Goal: Task Accomplishment & Management: Use online tool/utility

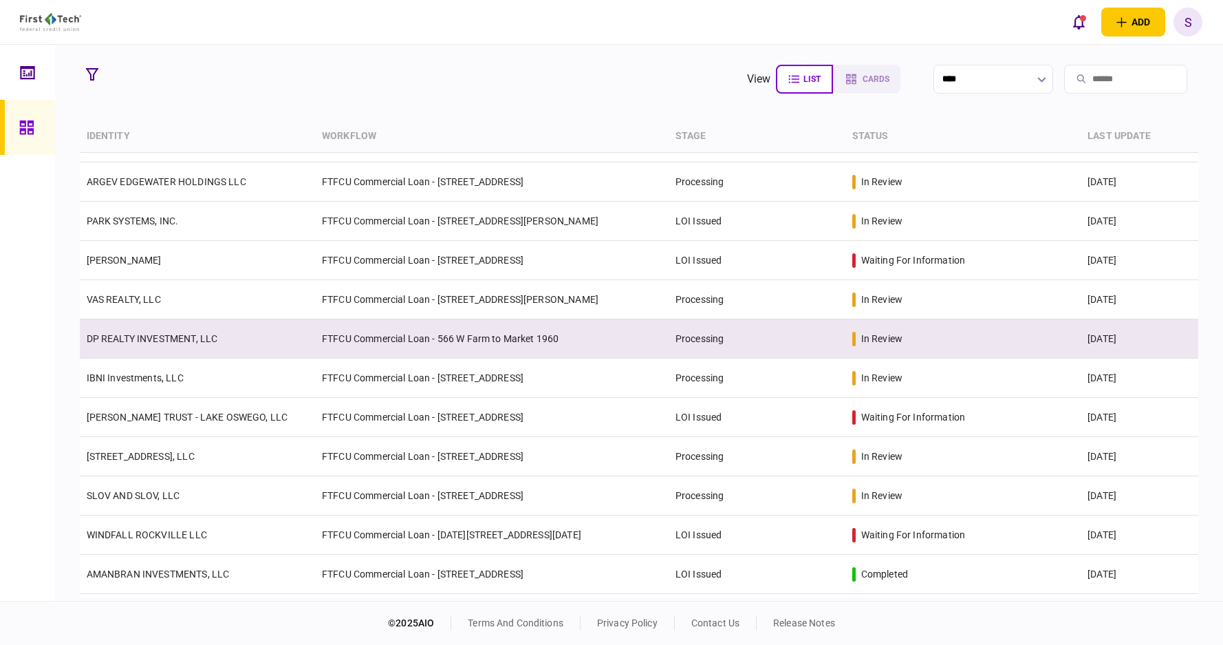
scroll to position [138, 0]
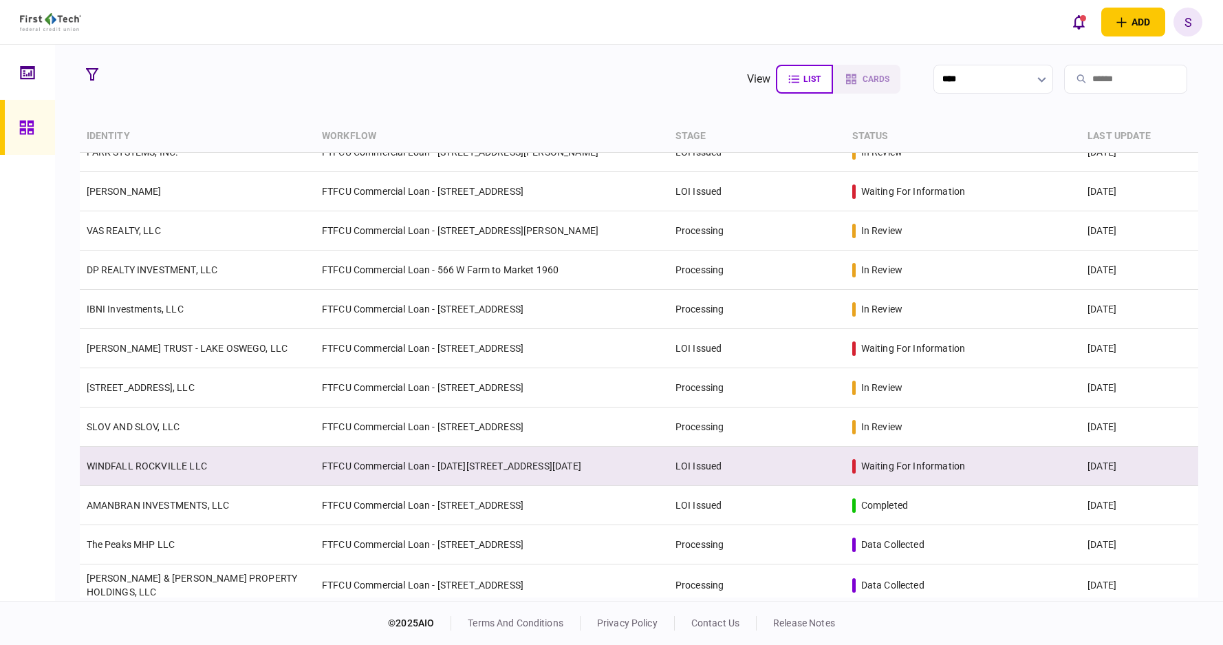
click at [314, 465] on td "WINDFALL ROCKVILLE LLC" at bounding box center [198, 466] width 236 height 39
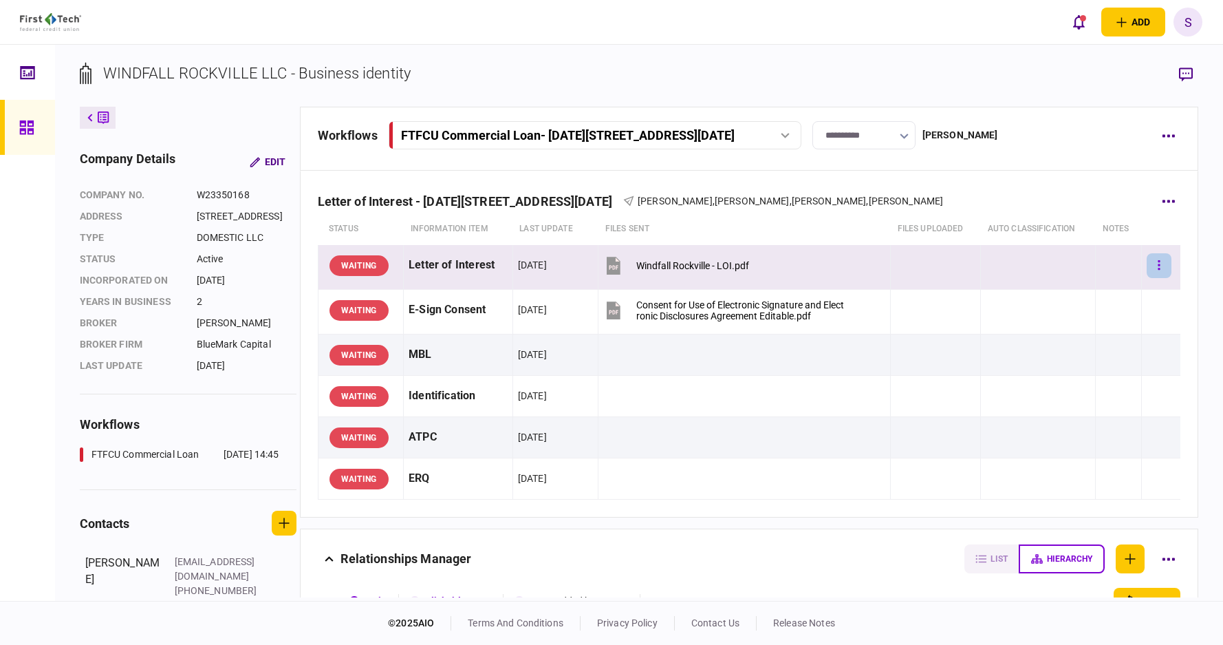
click at [1155, 262] on button "button" at bounding box center [1159, 265] width 25 height 25
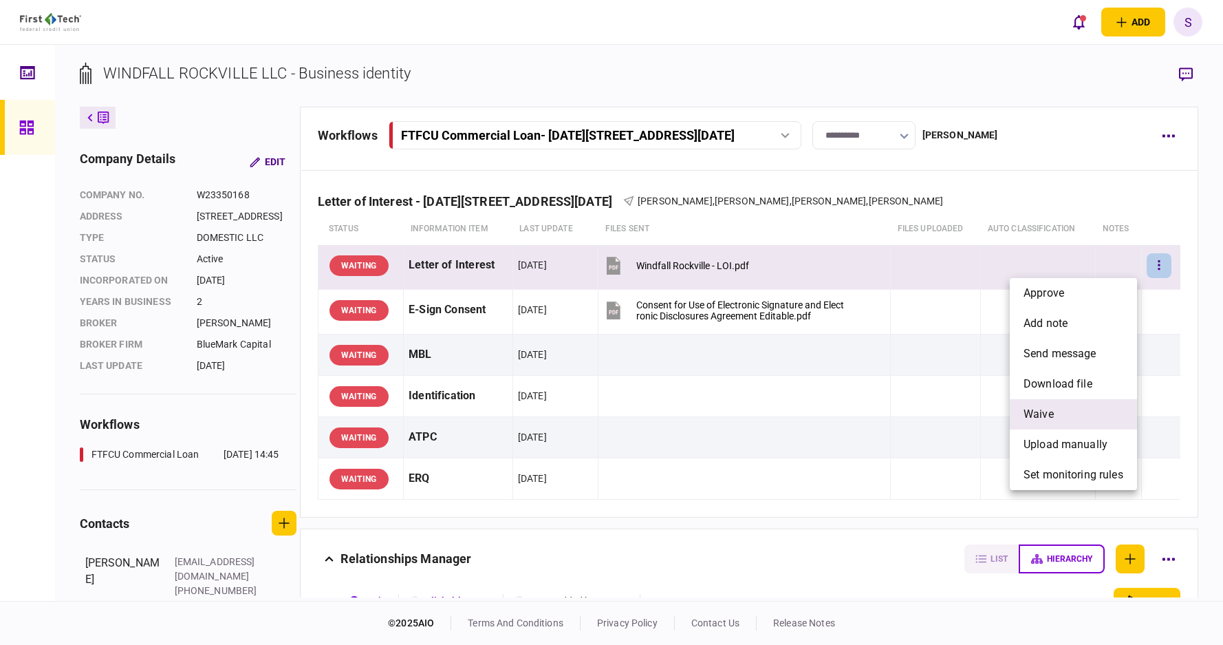
click at [1051, 411] on span "waive" at bounding box center [1039, 414] width 30 height 17
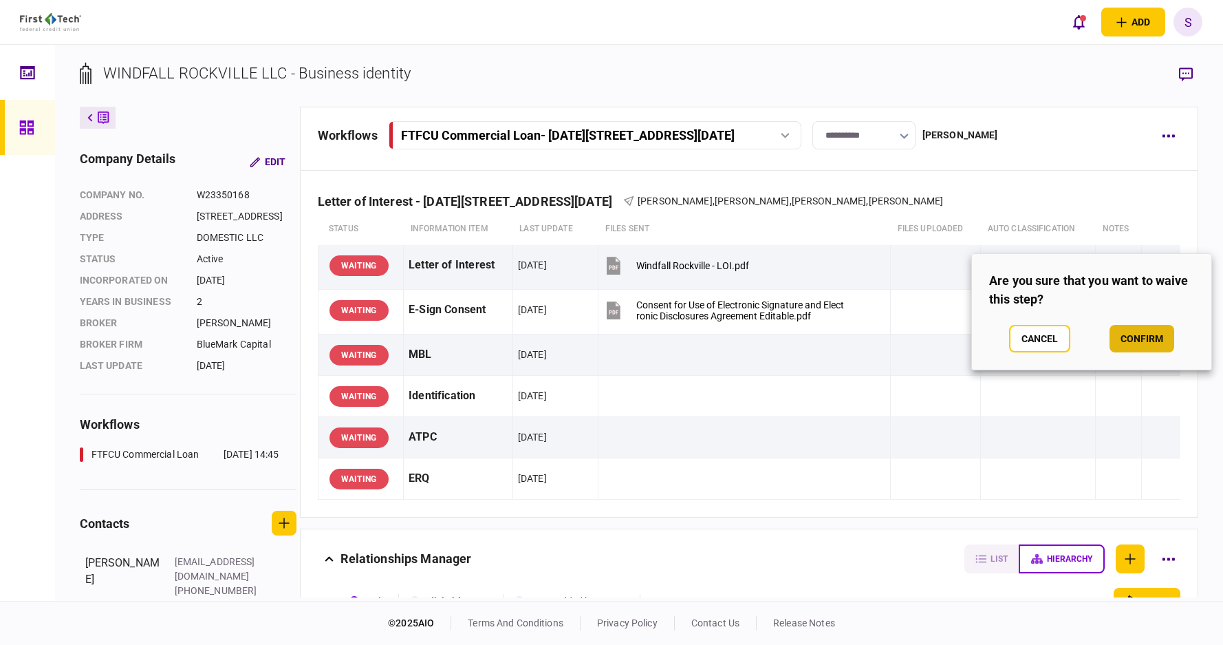
click at [1129, 333] on button "confirm" at bounding box center [1142, 339] width 65 height 28
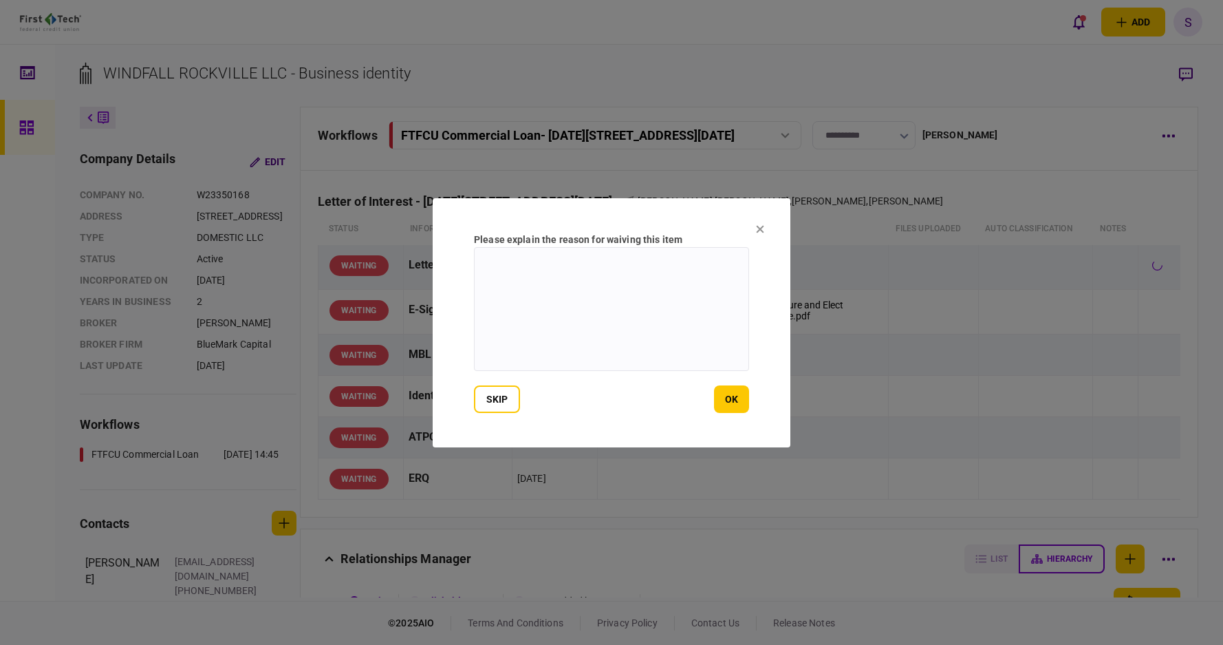
click at [529, 272] on textarea at bounding box center [611, 309] width 275 height 124
type textarea "*"
type textarea "**********"
click at [732, 405] on button "ok" at bounding box center [731, 399] width 35 height 28
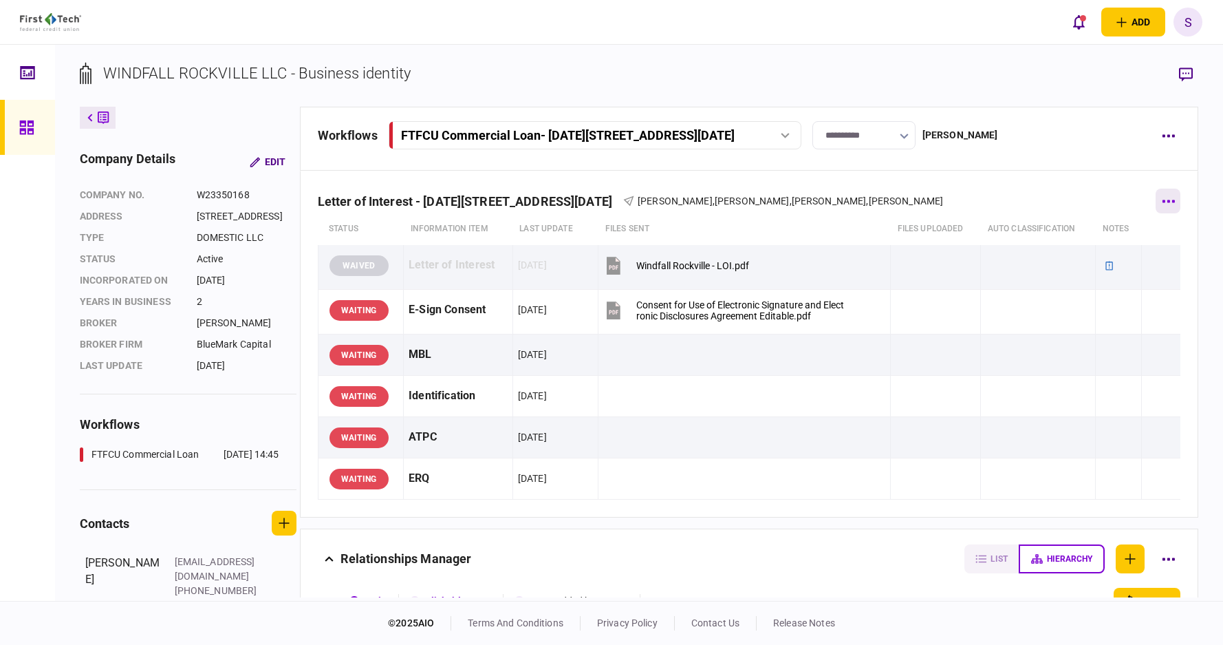
click at [1157, 195] on button "button" at bounding box center [1168, 201] width 25 height 25
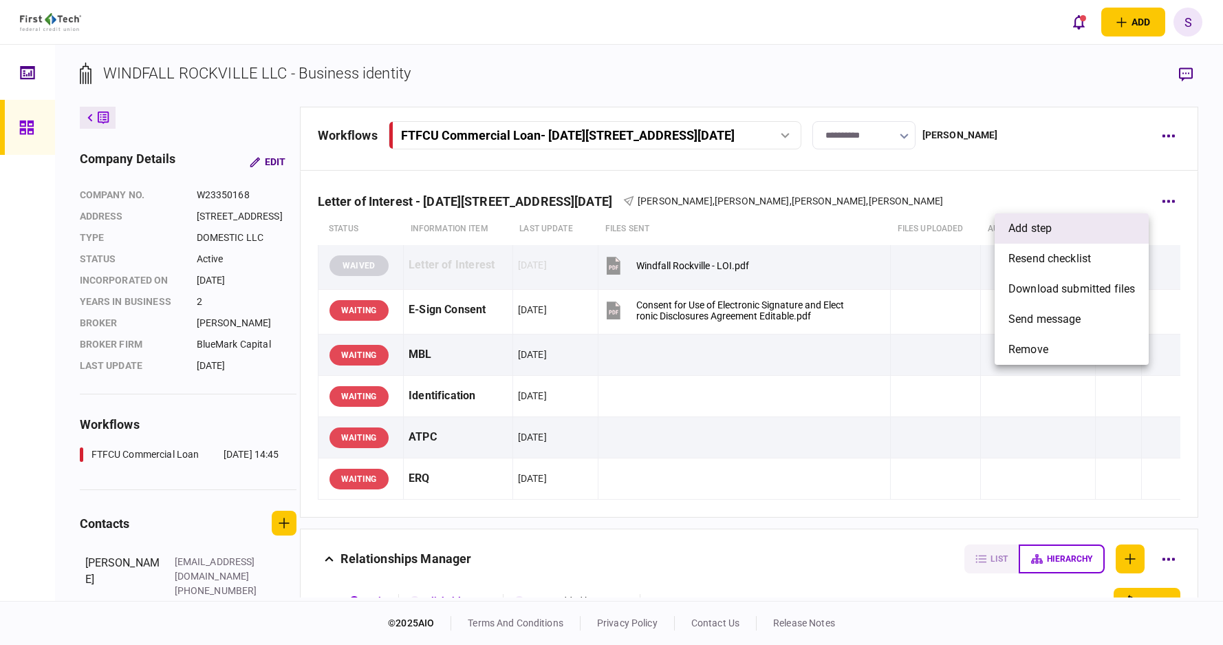
click at [1100, 224] on li "add step" at bounding box center [1072, 228] width 154 height 30
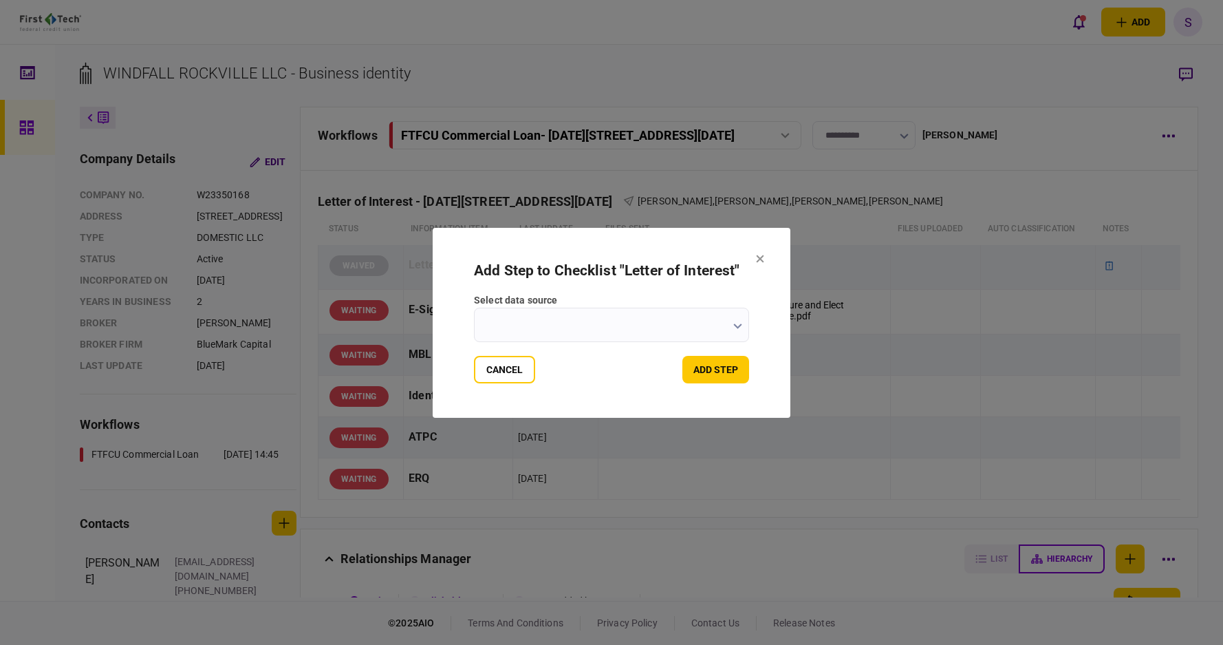
click at [556, 328] on input "select data source" at bounding box center [611, 325] width 275 height 34
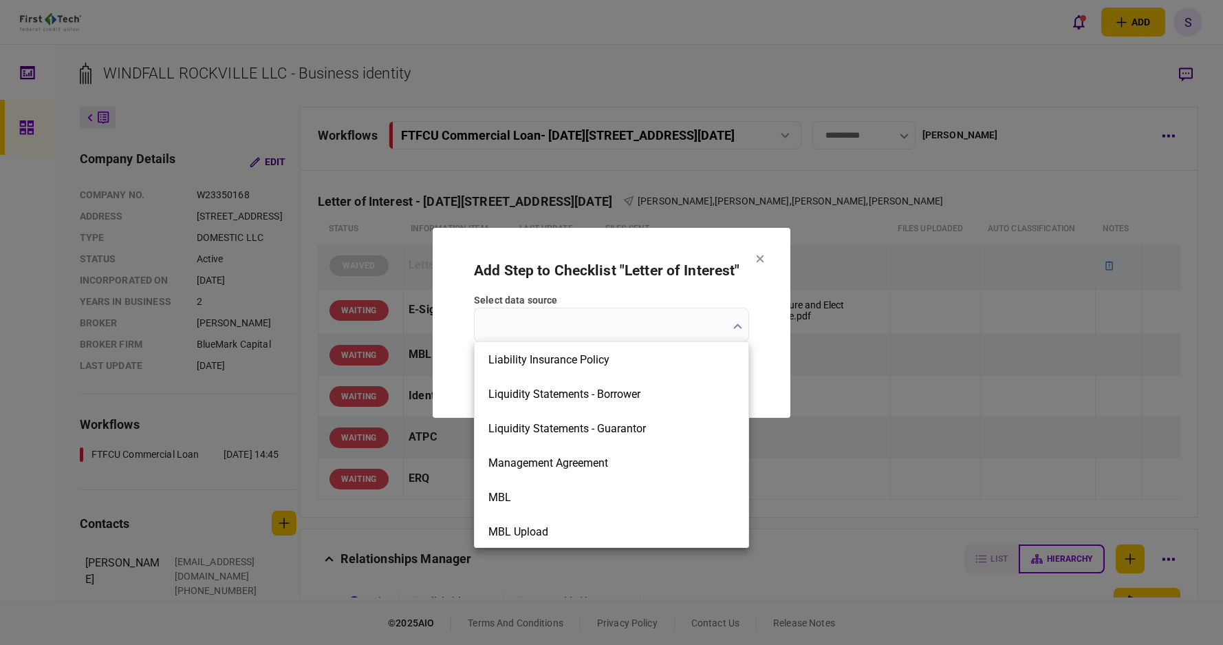
scroll to position [1239, 0]
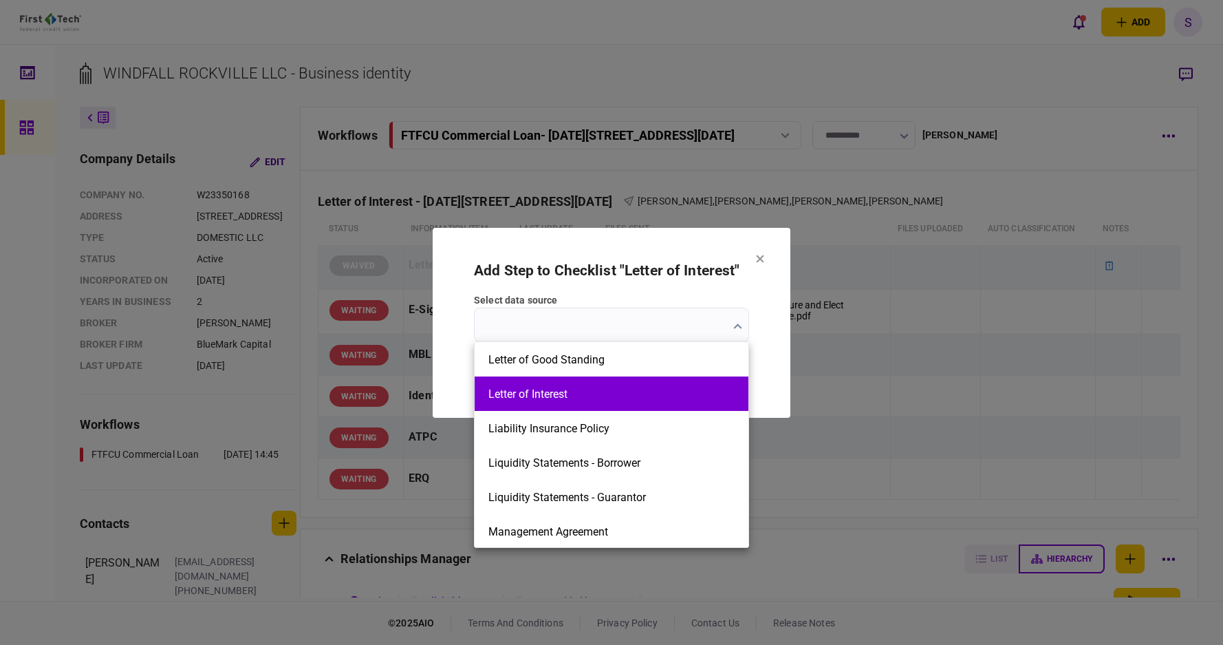
click at [537, 396] on button "Letter of Interest" at bounding box center [612, 393] width 246 height 13
type input "**********"
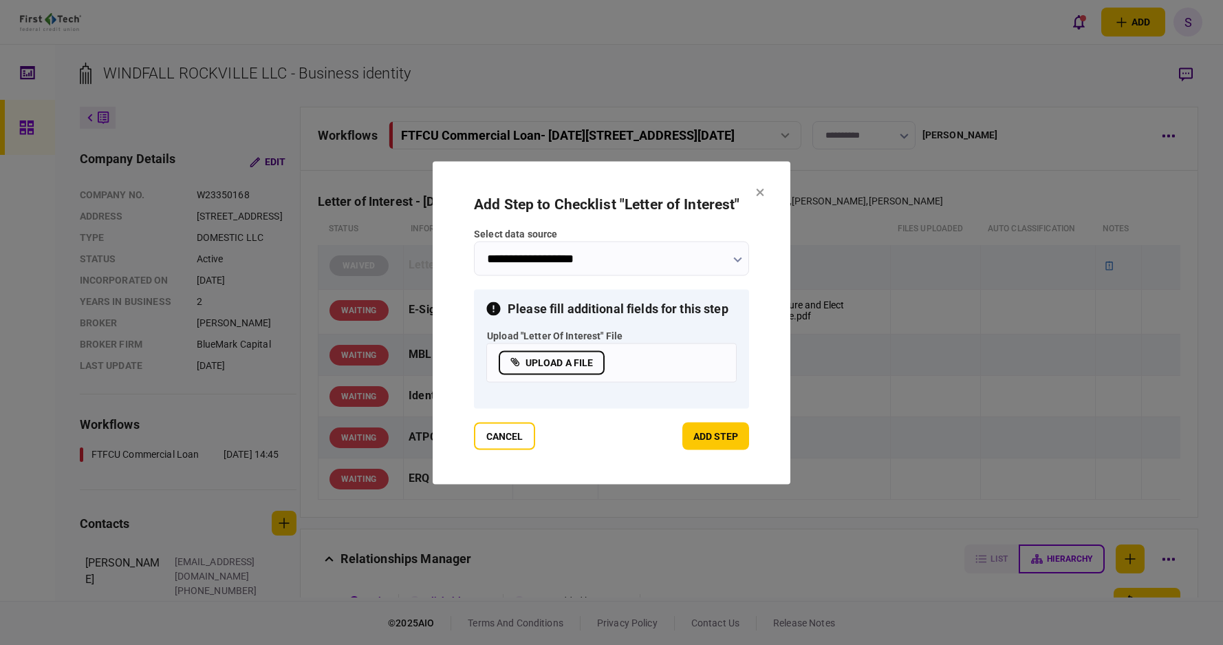
click at [531, 347] on div "upload "Letter of Interest" file upload a file" at bounding box center [611, 362] width 250 height 39
click at [535, 358] on label "upload a file" at bounding box center [552, 362] width 106 height 24
click at [0, 0] on input "upload a file" at bounding box center [0, 0] width 0 height 0
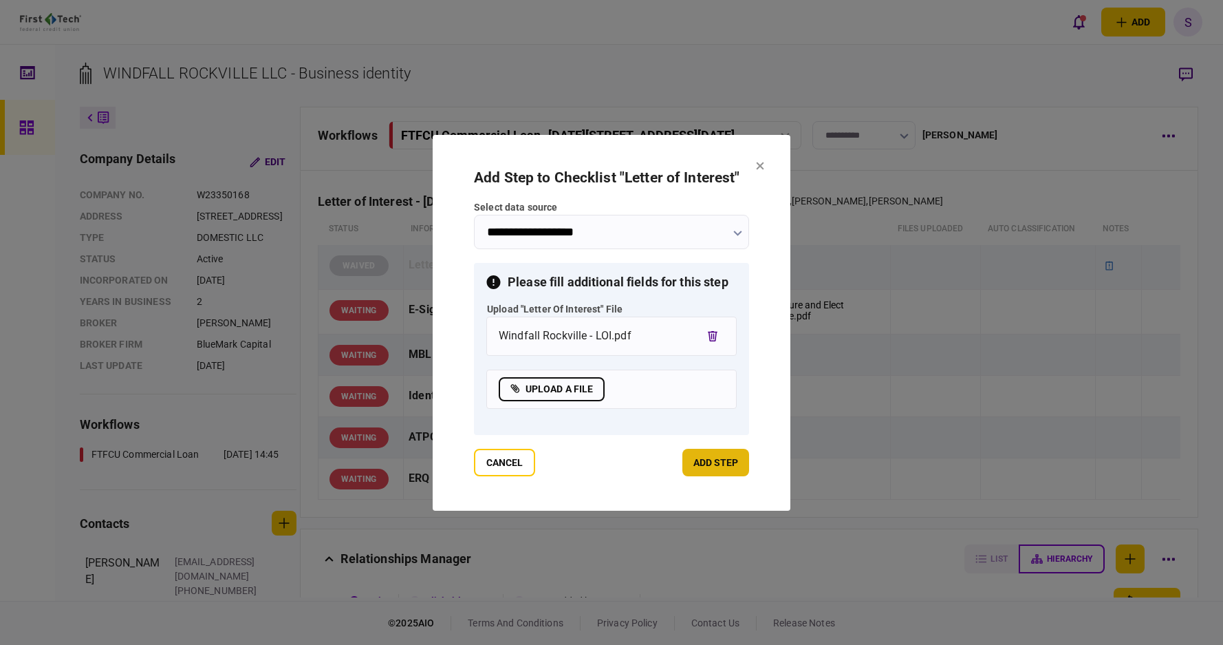
click at [709, 459] on button "add step" at bounding box center [716, 463] width 67 height 28
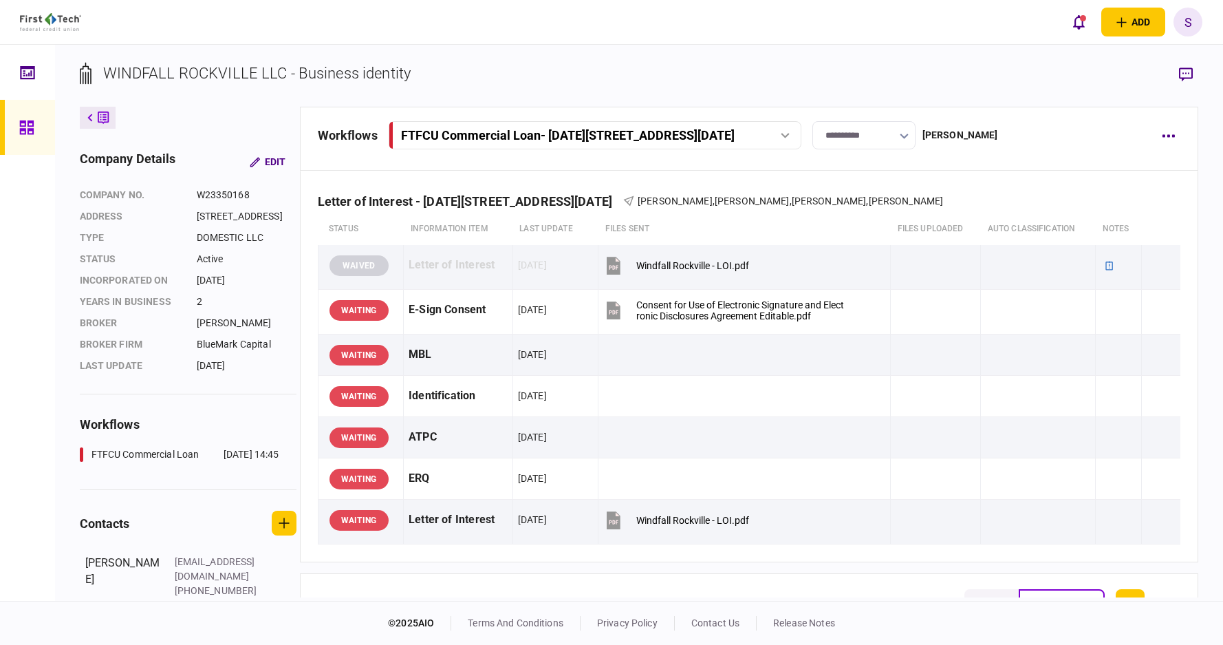
click at [33, 118] on div at bounding box center [30, 127] width 22 height 55
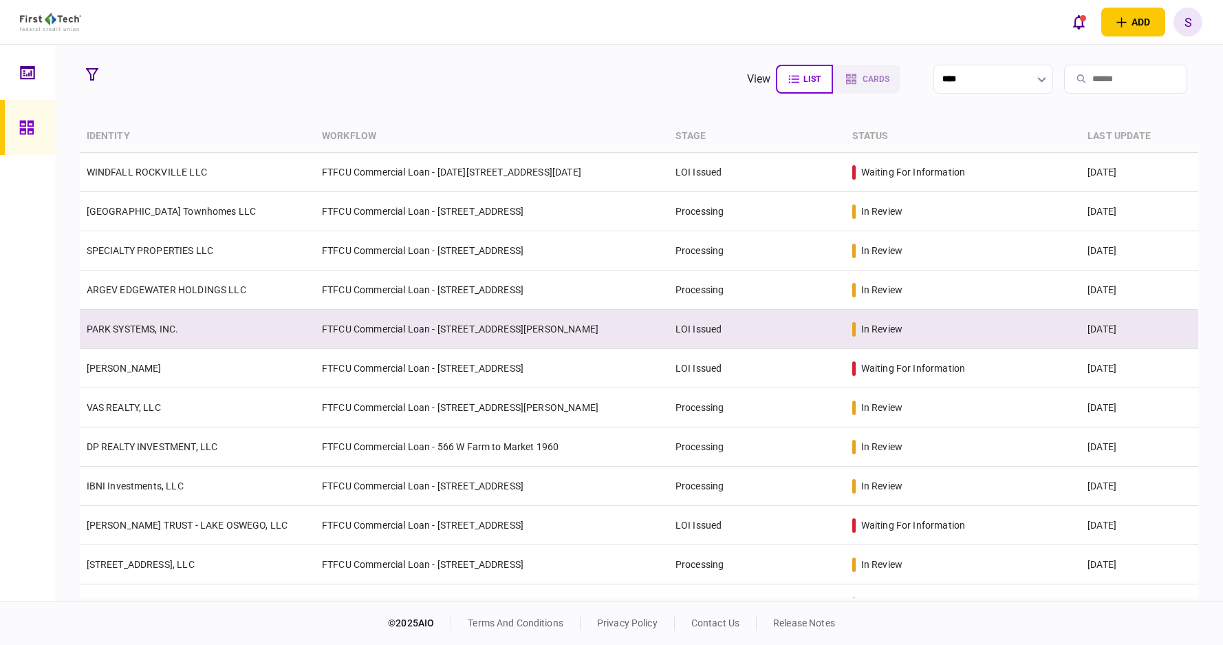
click at [605, 323] on td "FTFCU Commercial Loan - [STREET_ADDRESS][PERSON_NAME]" at bounding box center [492, 329] width 354 height 39
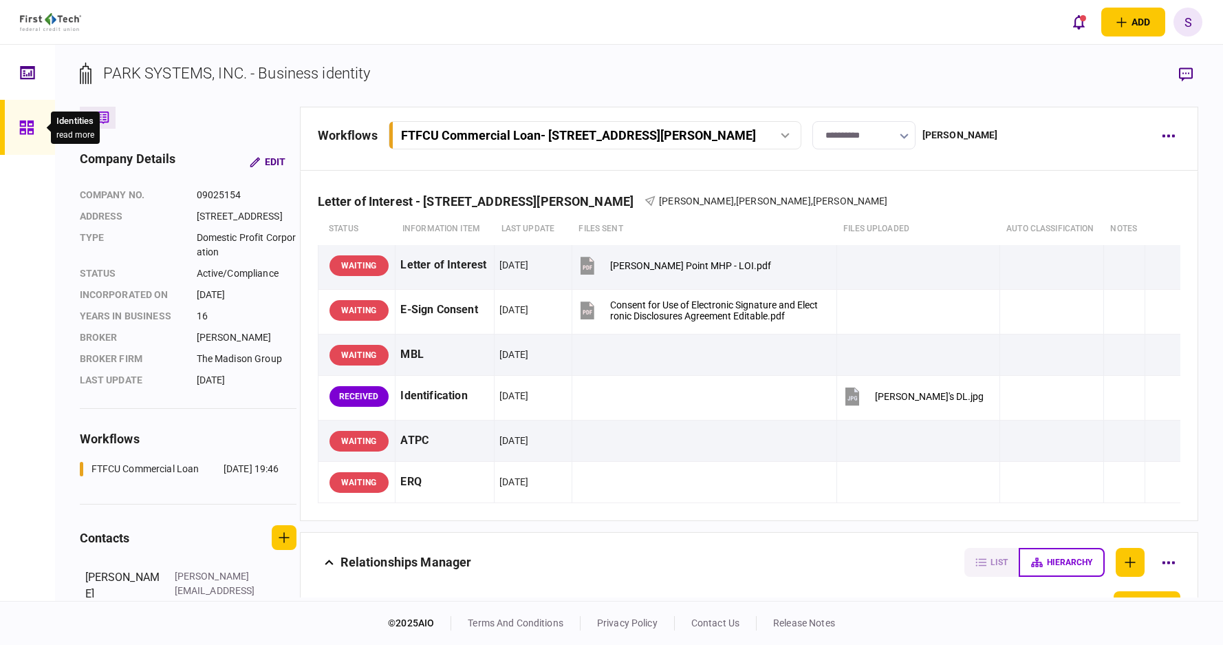
click at [34, 120] on div at bounding box center [30, 127] width 22 height 55
